Goal: Information Seeking & Learning: Learn about a topic

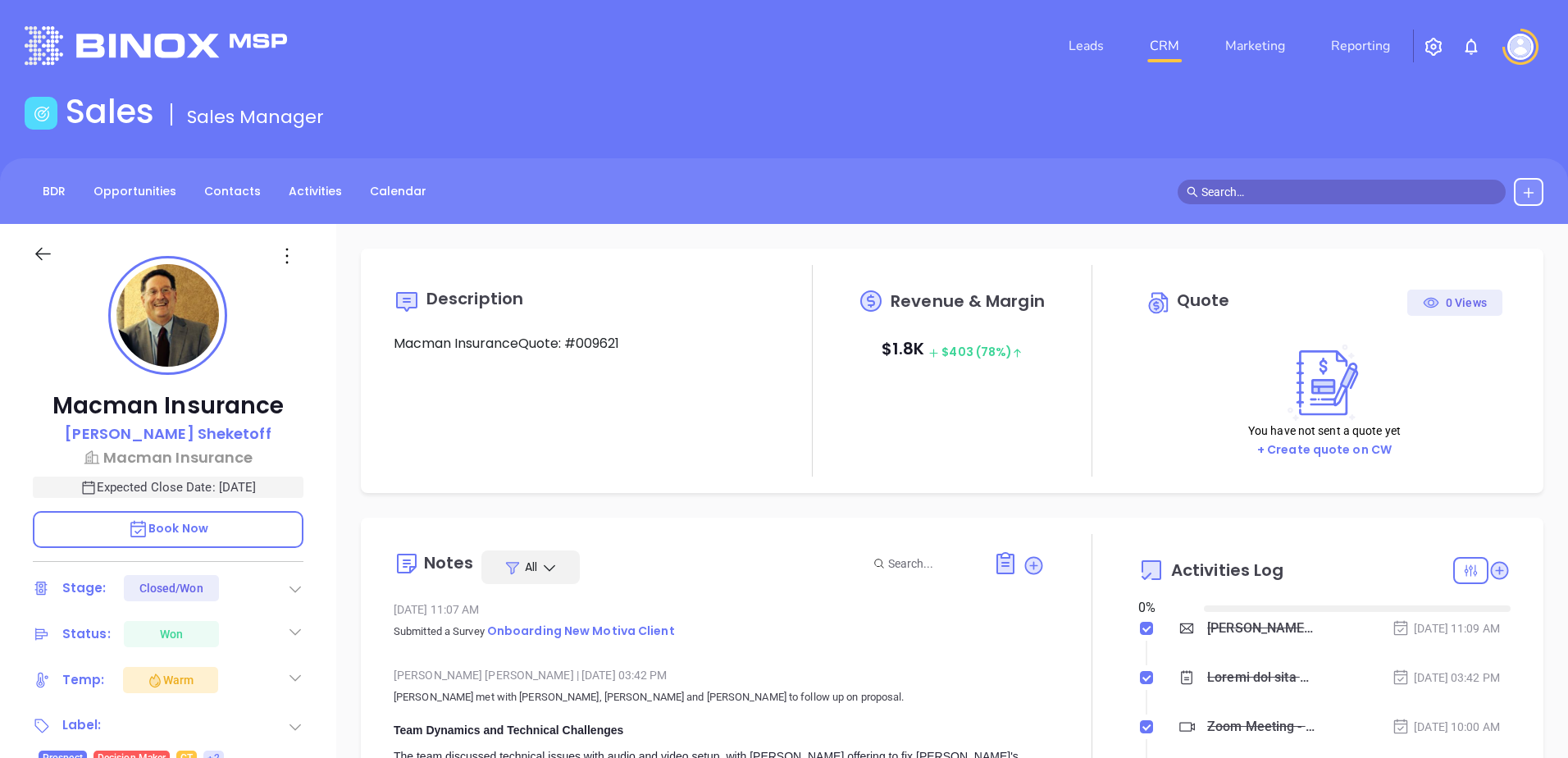
type input "[DATE]"
type input "[PERSON_NAME]"
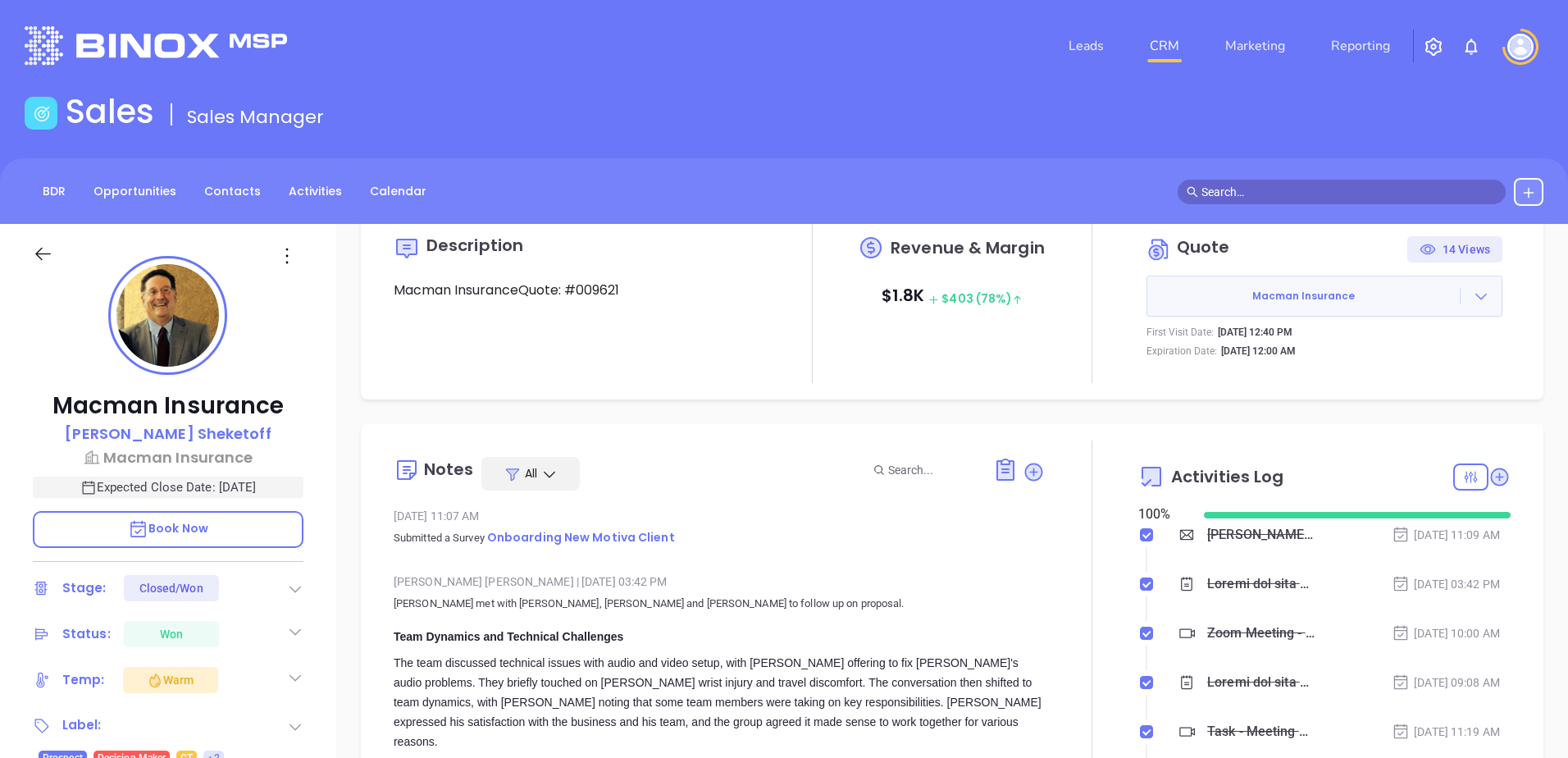
scroll to position [82, 0]
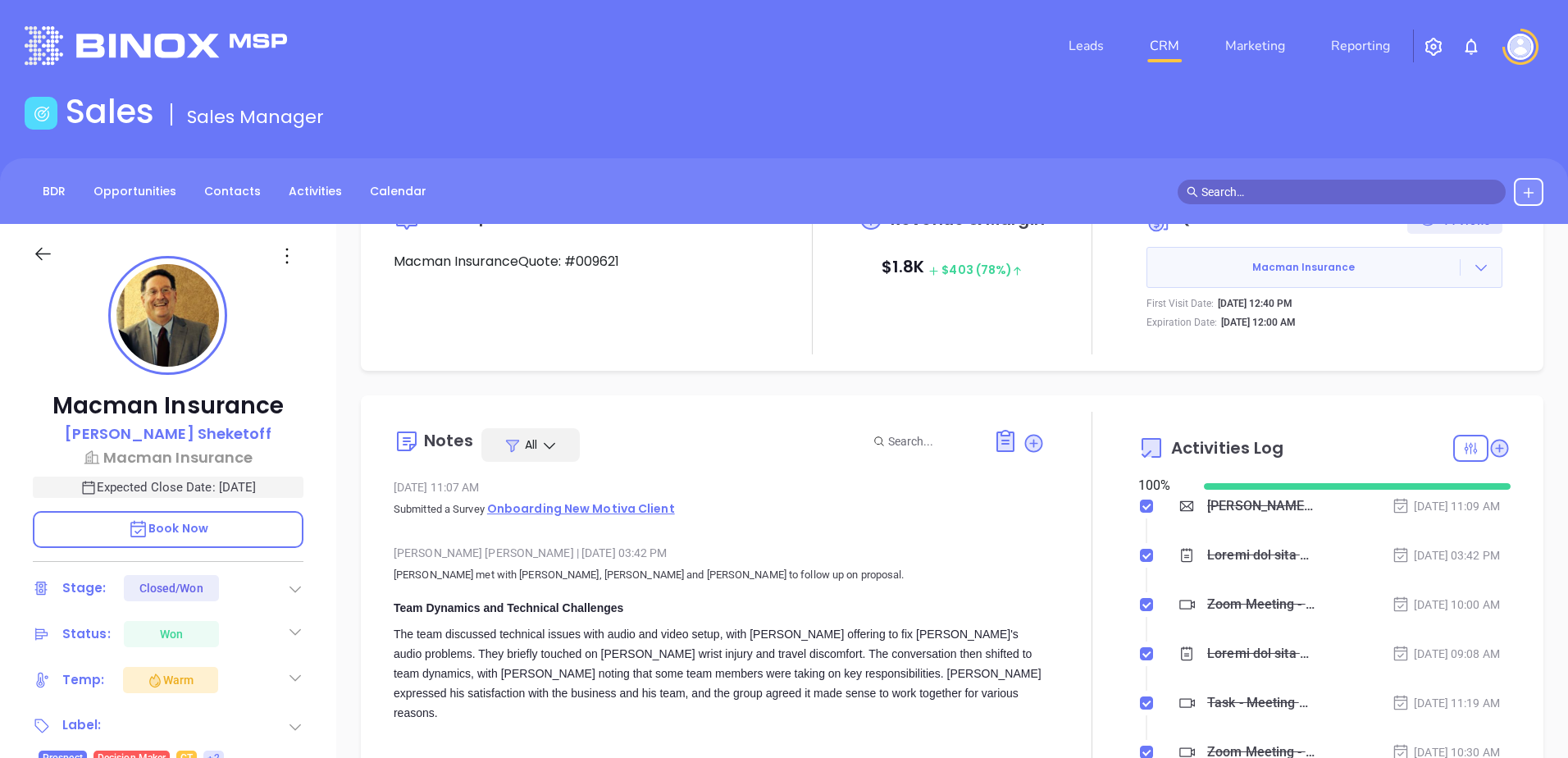
click at [596, 505] on span "Onboarding New Motiva Client" at bounding box center [581, 508] width 187 height 16
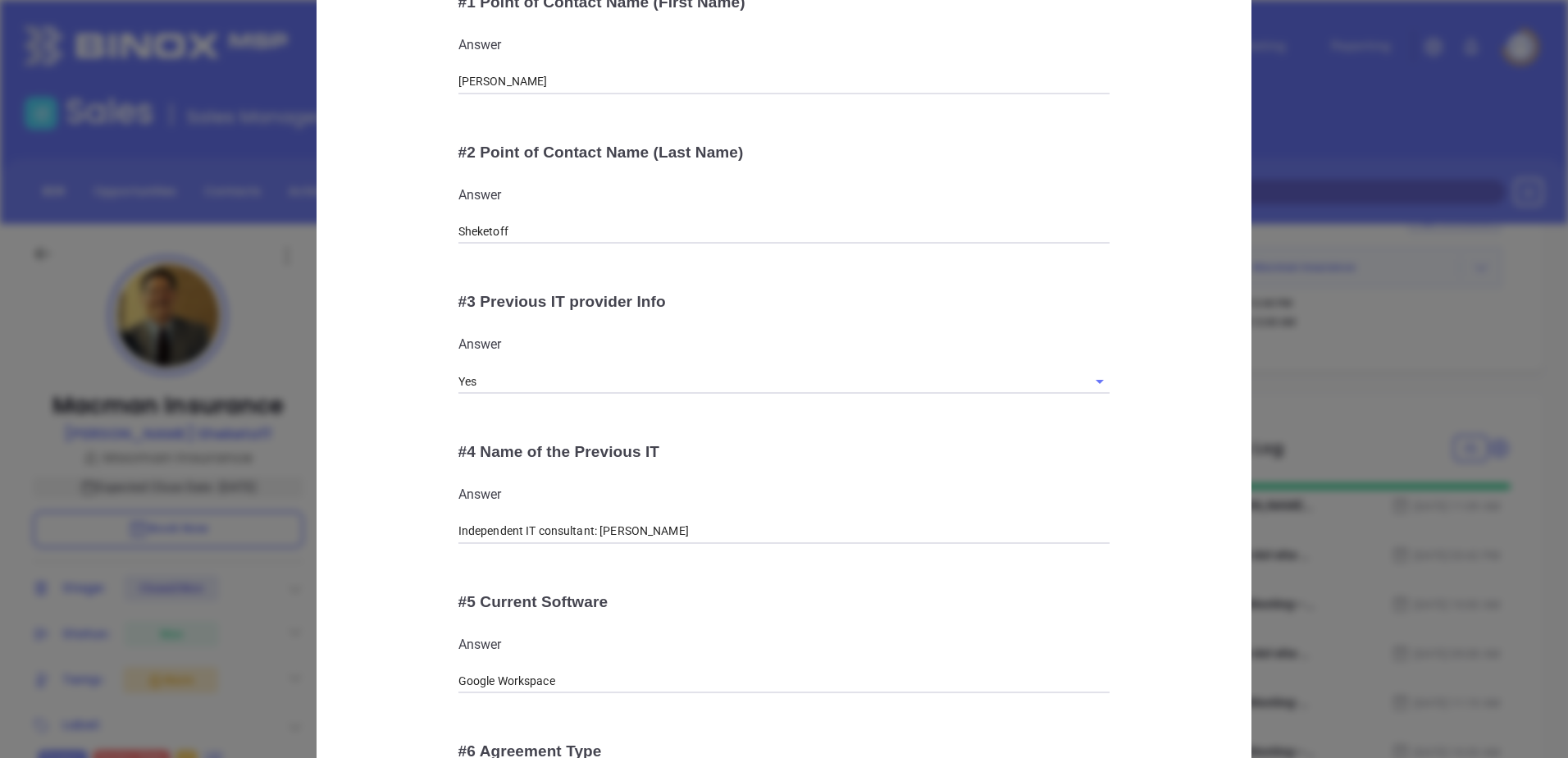
scroll to position [328, 0]
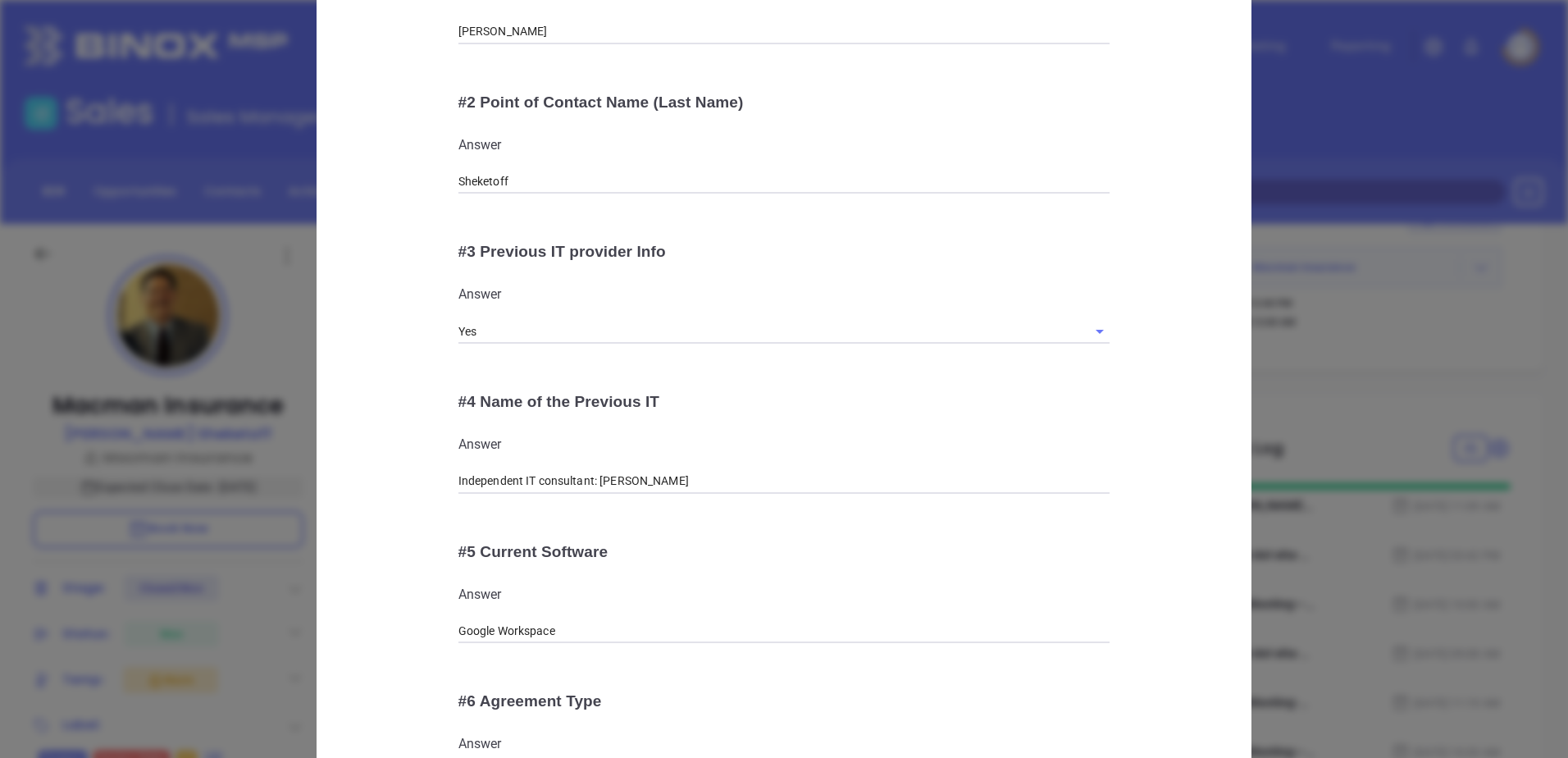
click at [417, 470] on div "Onboarding New Motiva Client # 1 Point of Contact Name (First Name) Answer [PER…" at bounding box center [784, 723] width 866 height 1695
drag, startPoint x: 643, startPoint y: 483, endPoint x: 438, endPoint y: 475, distance: 205.2
click at [438, 475] on div "# 4 Name of the Previous IT Answer Independent IT consultant: [PERSON_NAME]" at bounding box center [784, 443] width 693 height 142
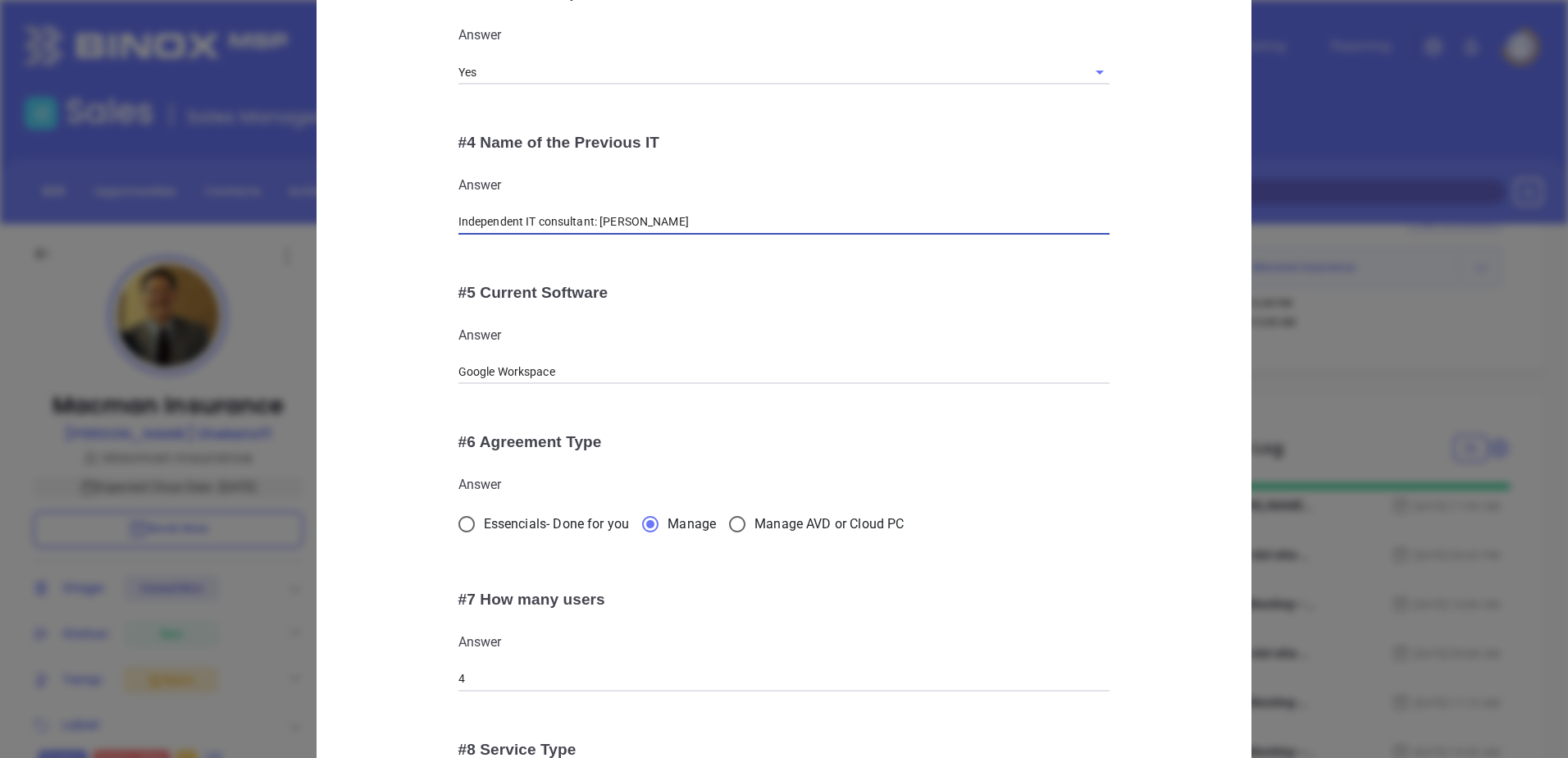
scroll to position [656, 0]
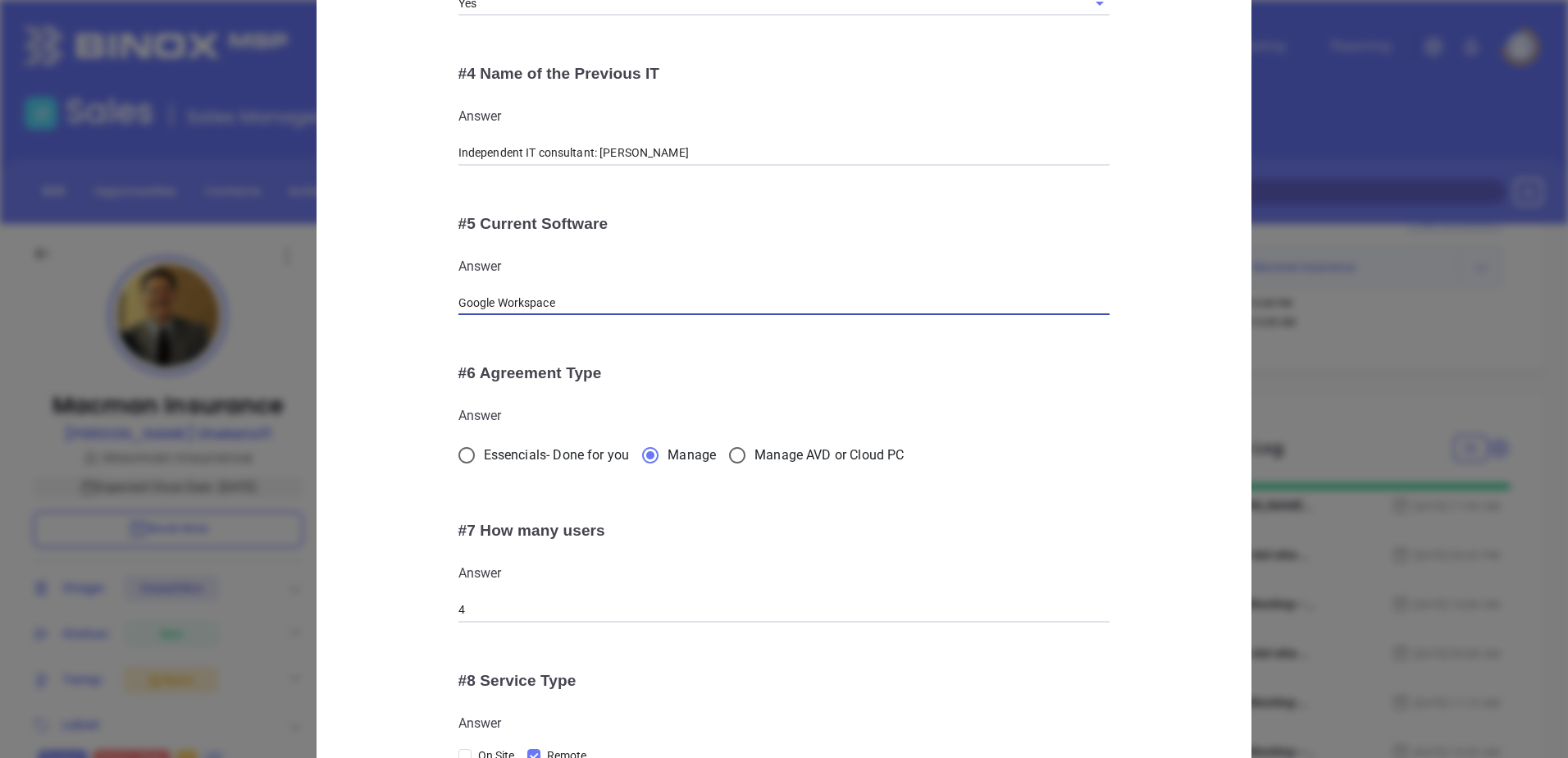
drag, startPoint x: 565, startPoint y: 300, endPoint x: 444, endPoint y: 279, distance: 122.8
click at [444, 279] on div "# 5 Current Software Answer Google Workspace" at bounding box center [784, 265] width 693 height 142
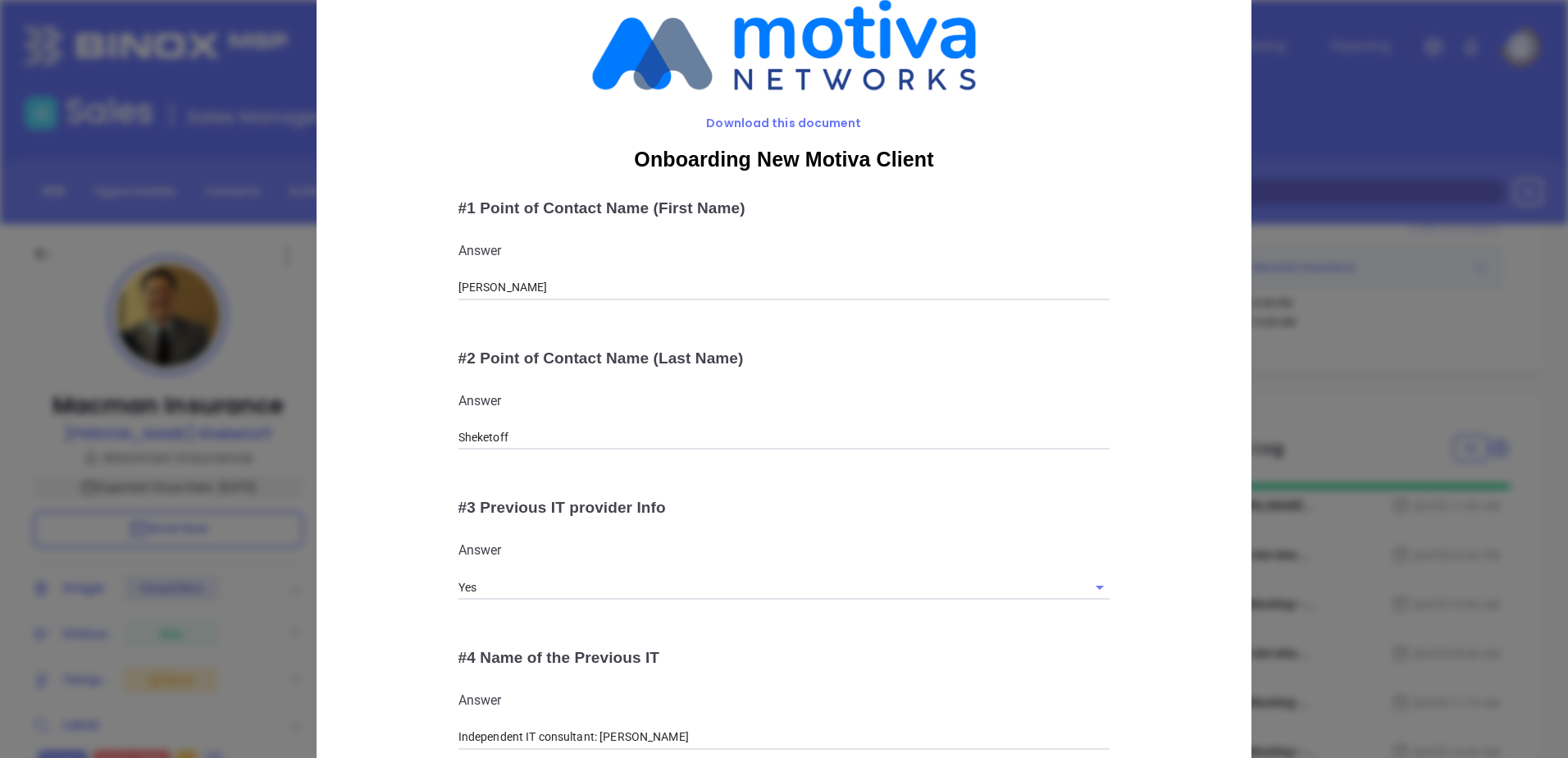
scroll to position [0, 0]
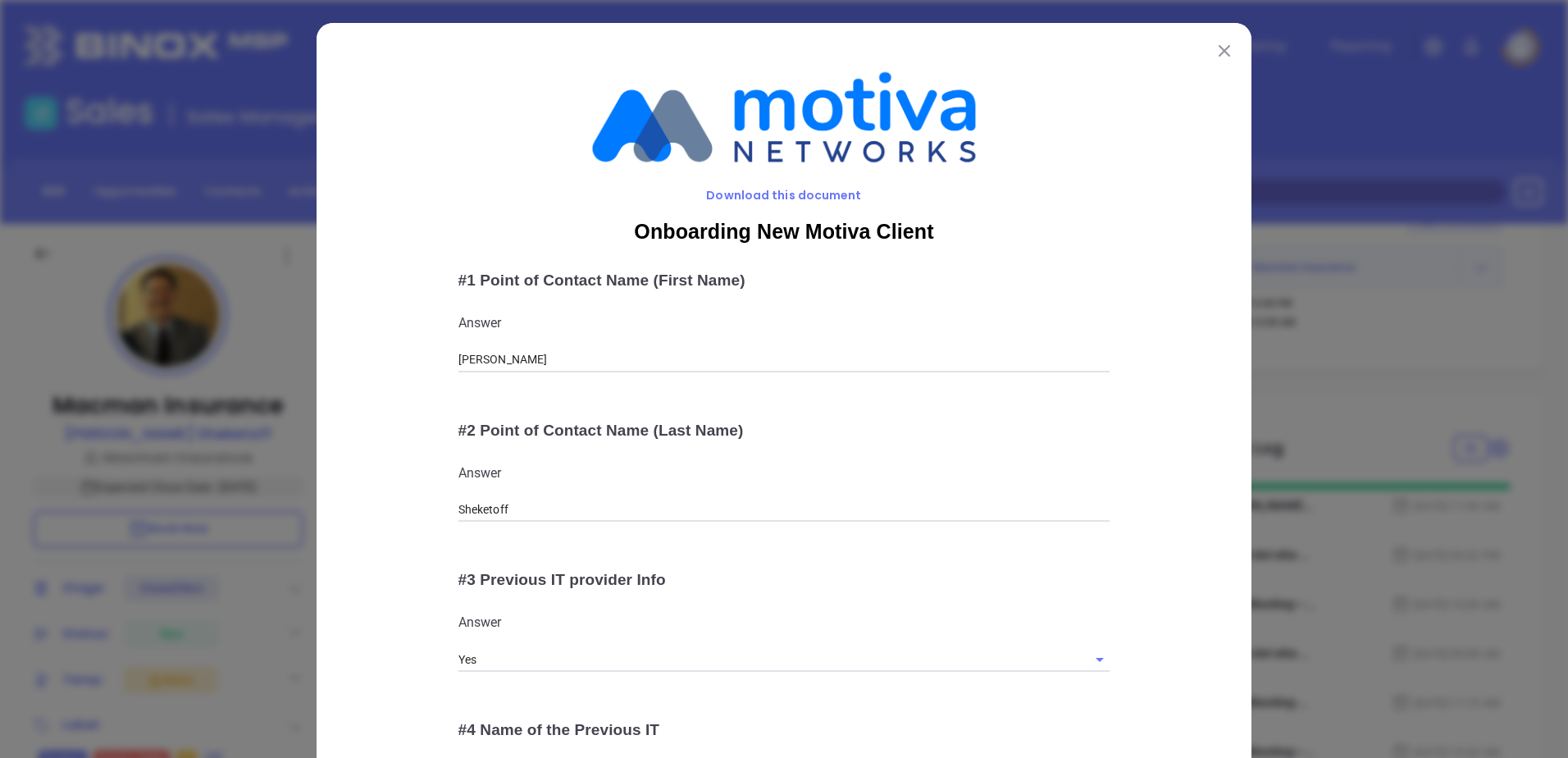
click at [1218, 46] on img at bounding box center [1224, 51] width 12 height 12
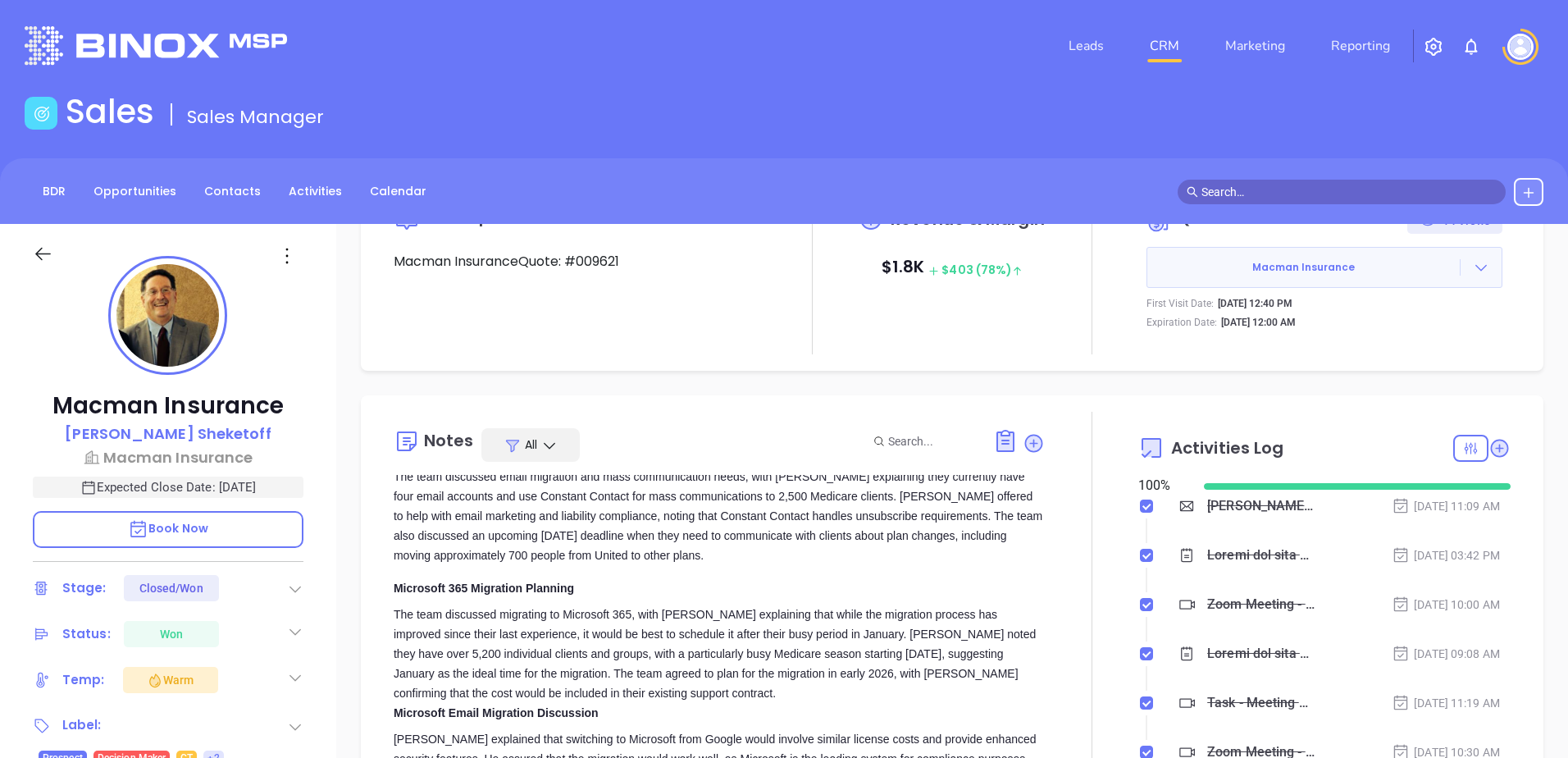
scroll to position [492, 0]
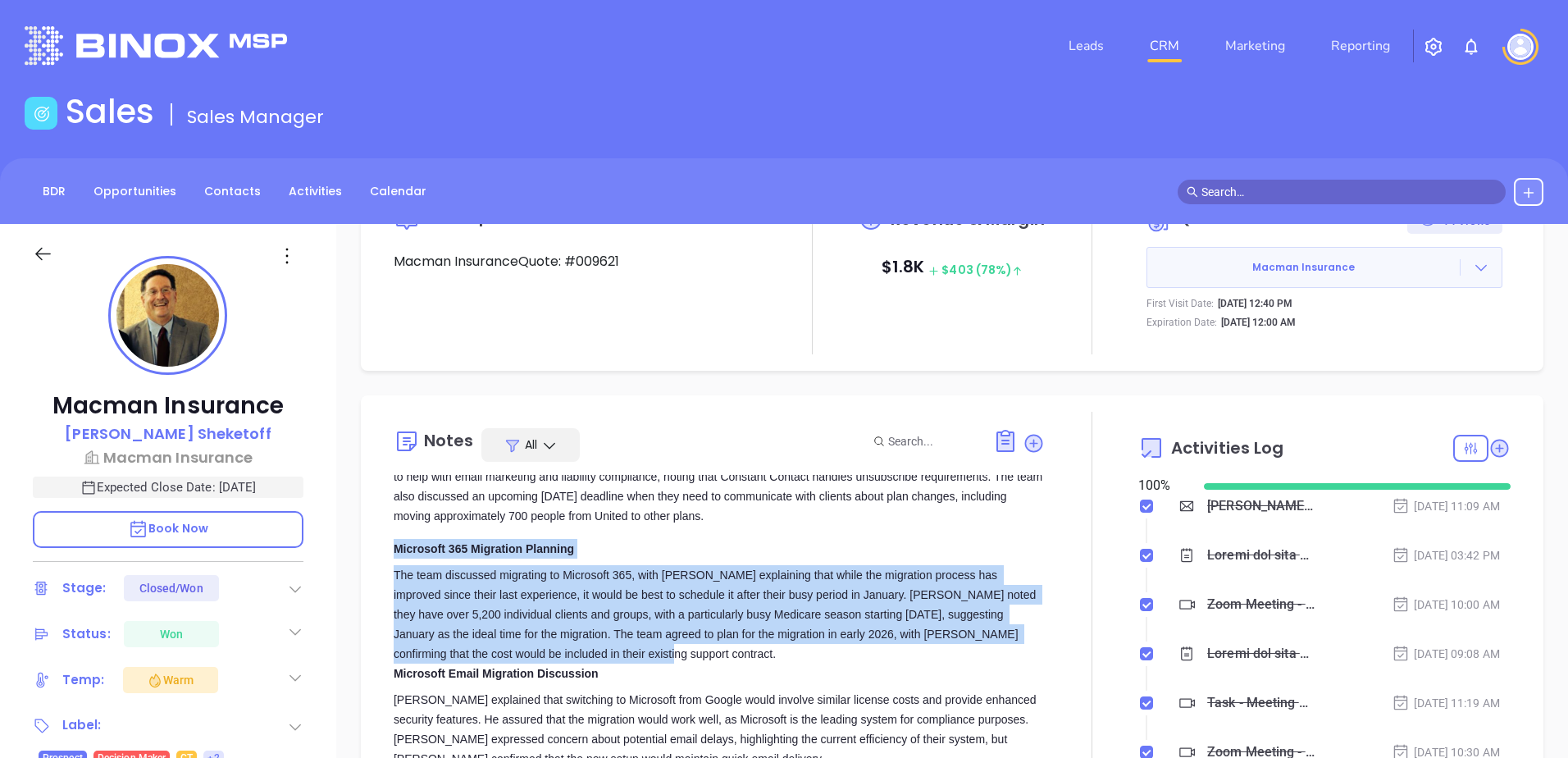
copy div "Microsoft 365 Migration Planning The team discussed migrating to Microsoft 365,…"
drag, startPoint x: 394, startPoint y: 525, endPoint x: 664, endPoint y: 632, distance: 290.4
